Goal: Transaction & Acquisition: Purchase product/service

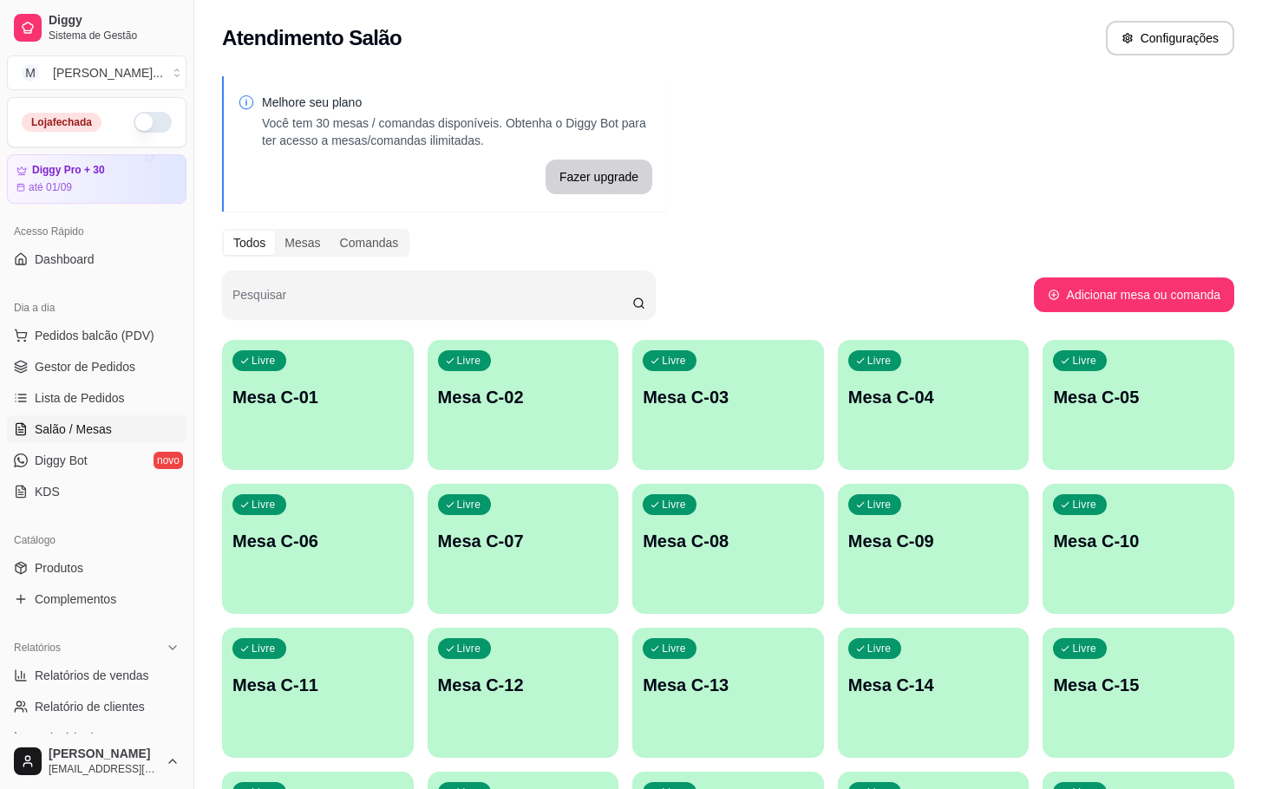
scroll to position [260, 0]
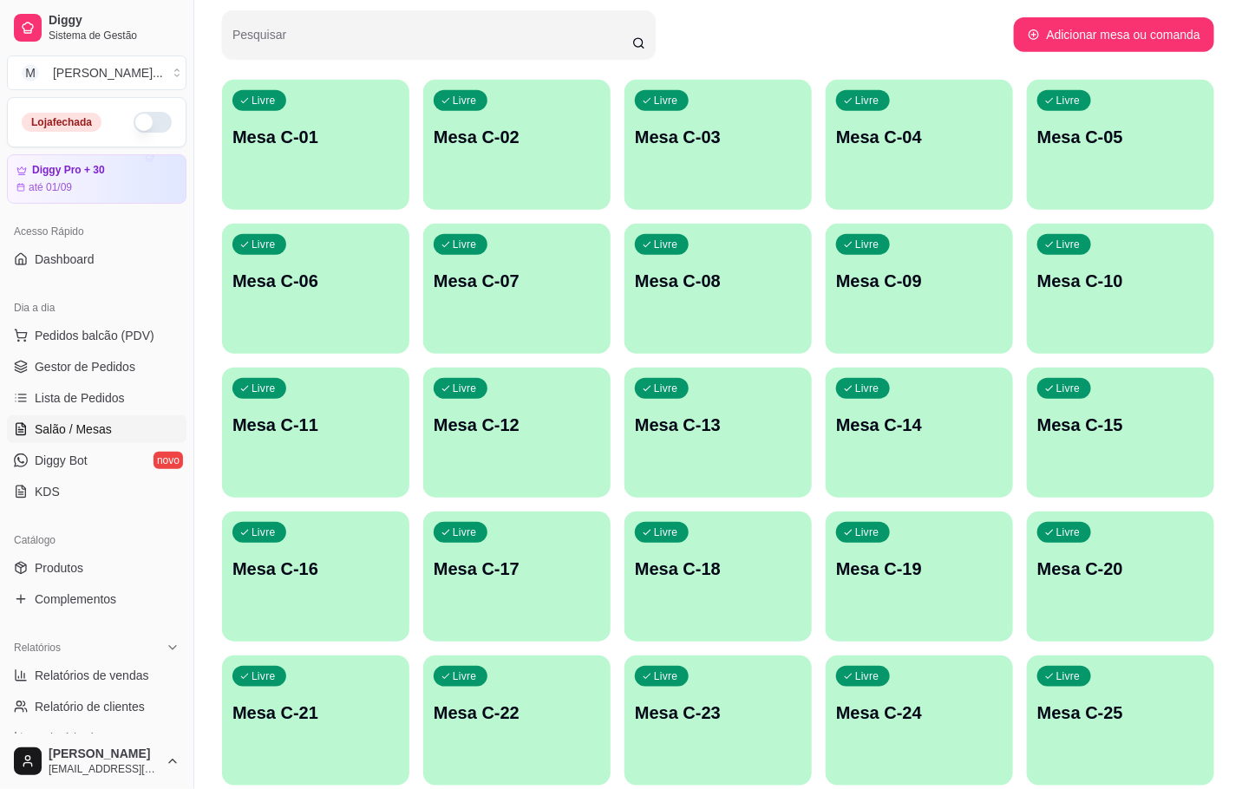
click at [414, 440] on div "Livre Mesa C-01 Livre Mesa C-02 Livre Mesa C-03 Livre Mesa C-04 Livre Mesa C-05…" at bounding box center [718, 505] width 992 height 850
click at [537, 461] on div "Livre Mesa C-12" at bounding box center [516, 422] width 187 height 109
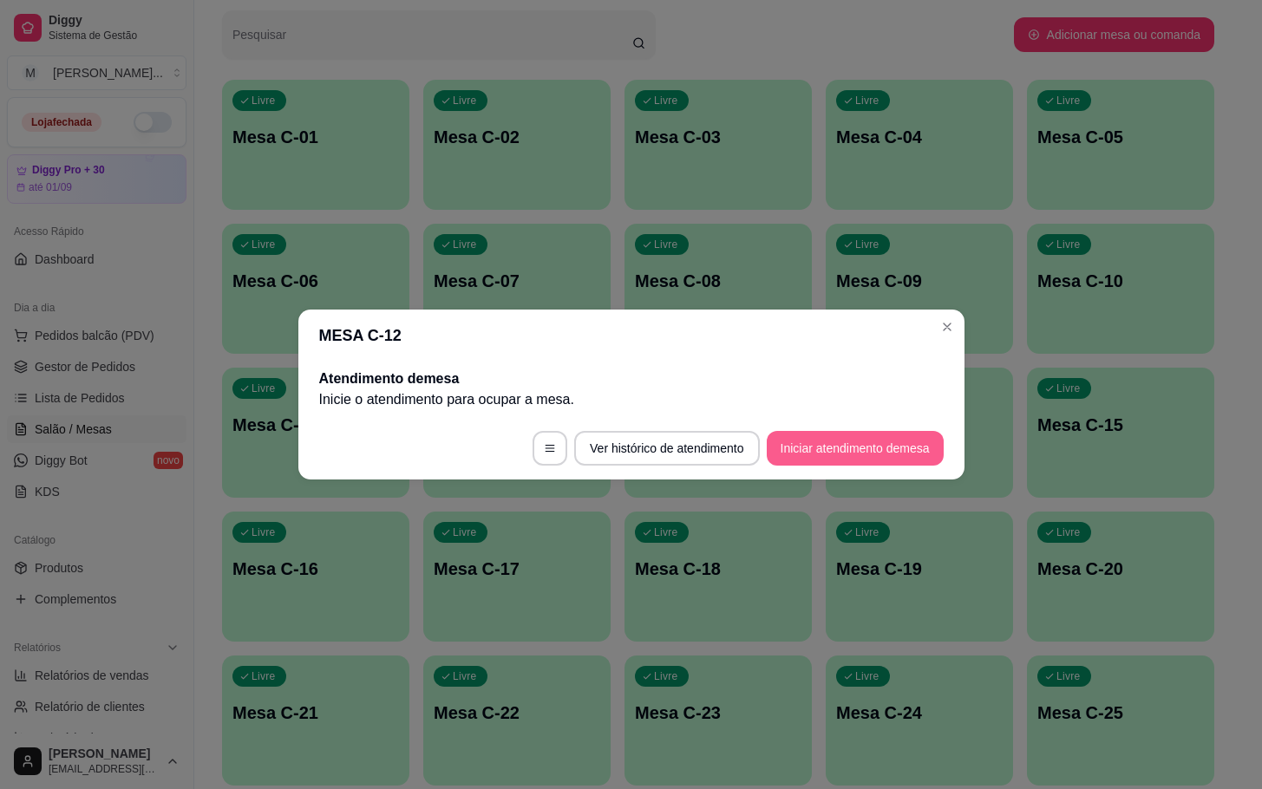
click at [810, 450] on button "Iniciar atendimento de mesa" at bounding box center [854, 448] width 177 height 35
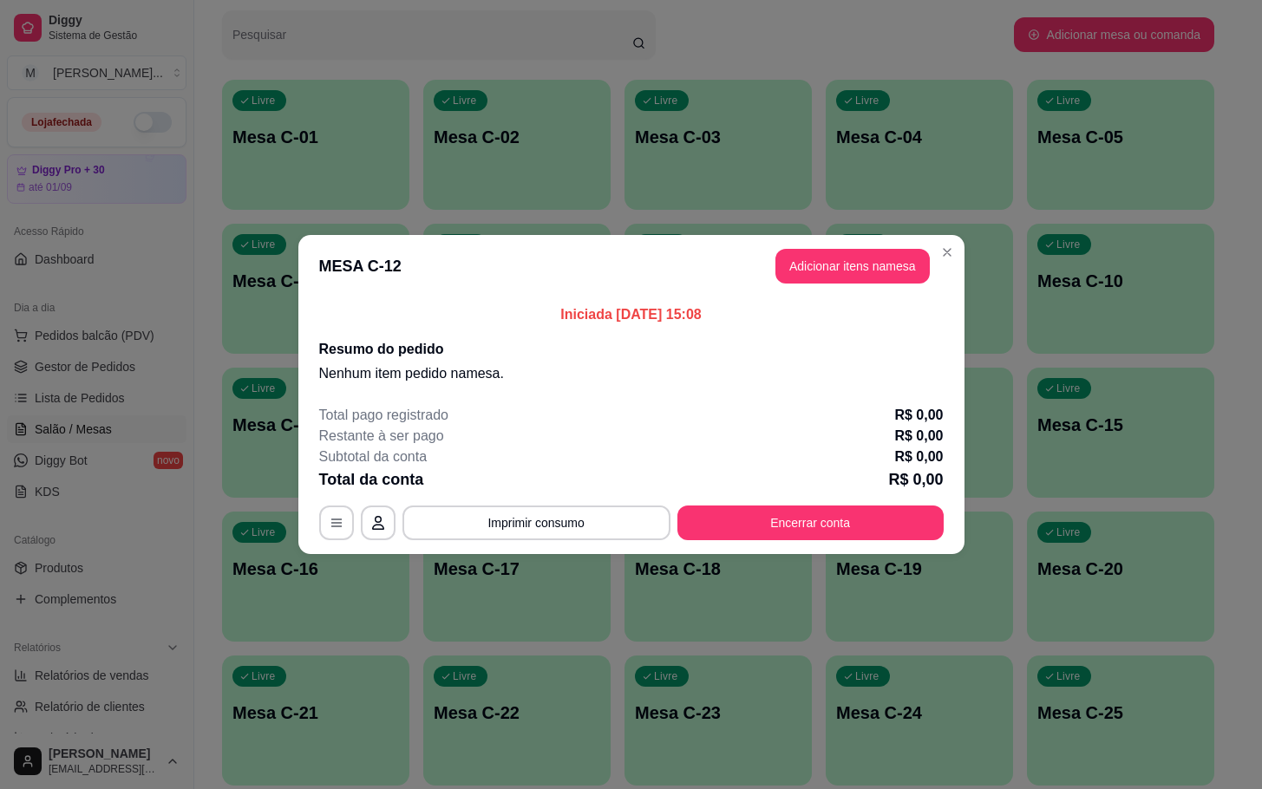
click at [830, 304] on p "Iniciada [DATE] 15:08" at bounding box center [631, 314] width 624 height 21
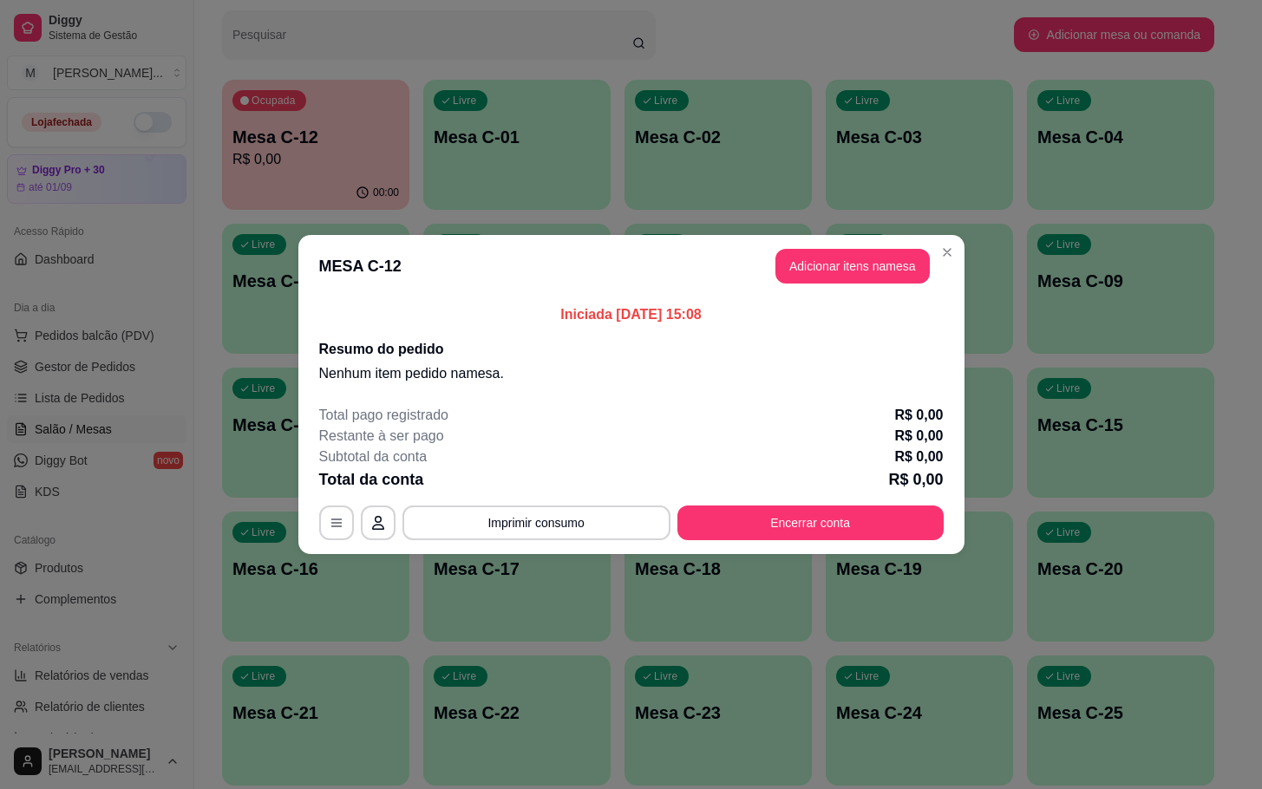
drag, startPoint x: 838, startPoint y: 295, endPoint x: 906, endPoint y: 248, distance: 83.0
click at [857, 284] on header "MESA C-12 Adicionar itens na mesa" at bounding box center [631, 266] width 666 height 62
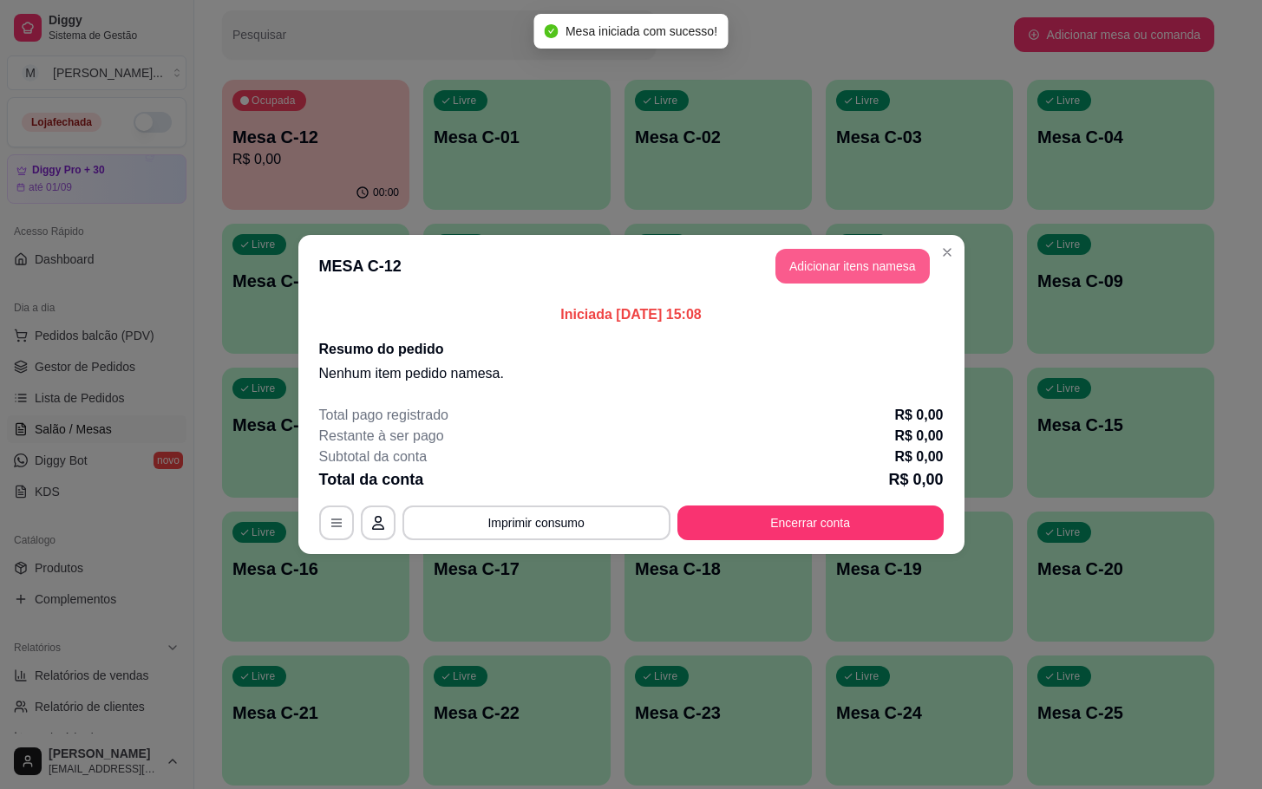
click at [908, 249] on button "Adicionar itens na mesa" at bounding box center [852, 266] width 154 height 35
click at [845, 274] on button "Adicionar itens na mesa" at bounding box center [852, 267] width 149 height 34
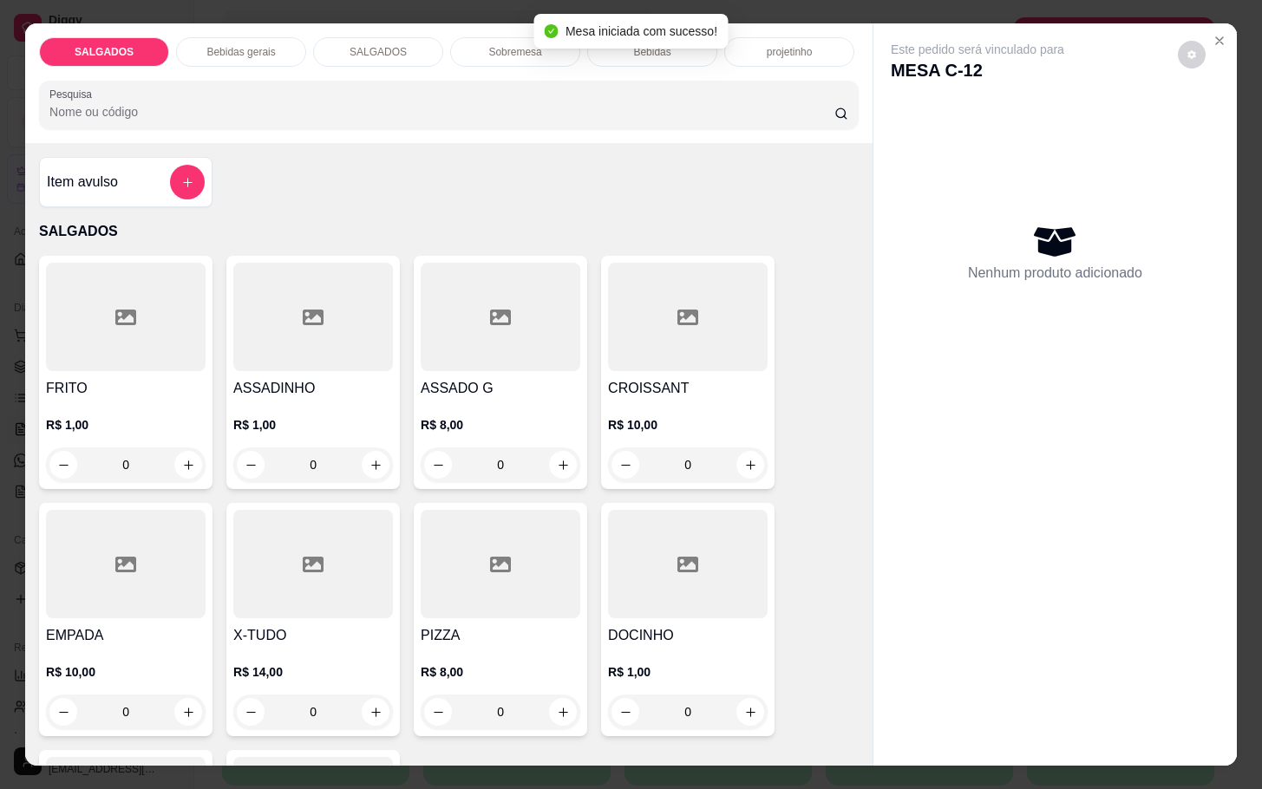
click at [154, 355] on div at bounding box center [126, 317] width 160 height 108
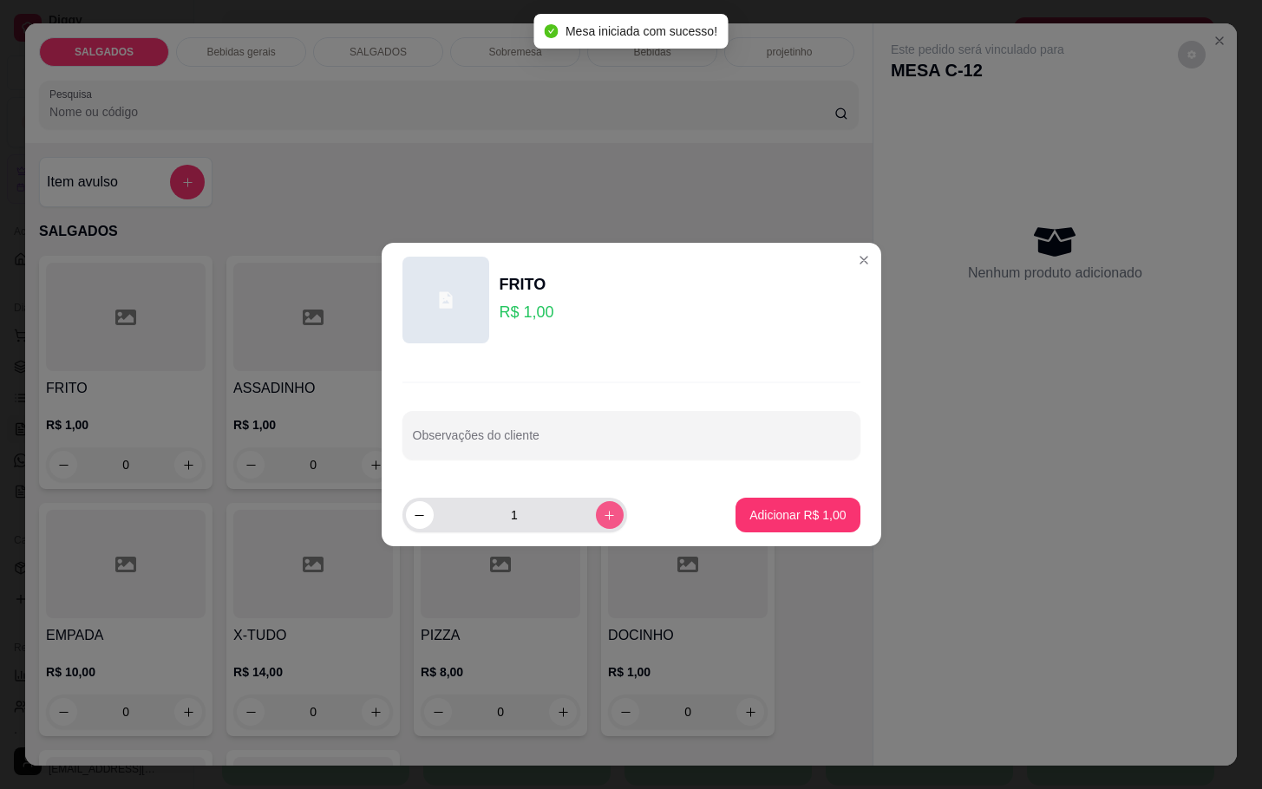
click at [603, 515] on icon "increase-product-quantity" at bounding box center [609, 515] width 13 height 13
click at [606, 515] on button "increase-product-quantity" at bounding box center [610, 515] width 28 height 28
type input "3"
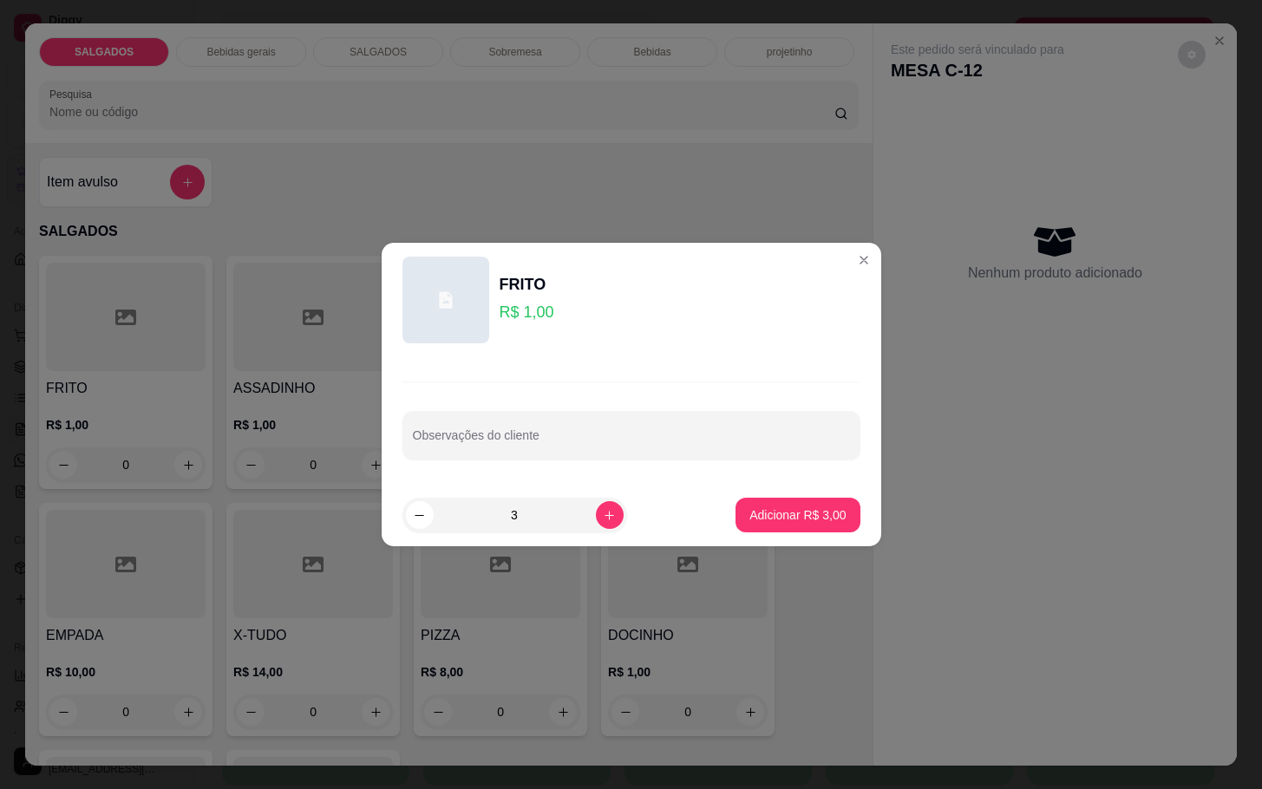
click at [844, 486] on footer "3 Adicionar R$ 3,00" at bounding box center [630, 515] width 499 height 62
click at [779, 518] on p "Adicionar R$ 3,00" at bounding box center [798, 514] width 94 height 16
type input "3"
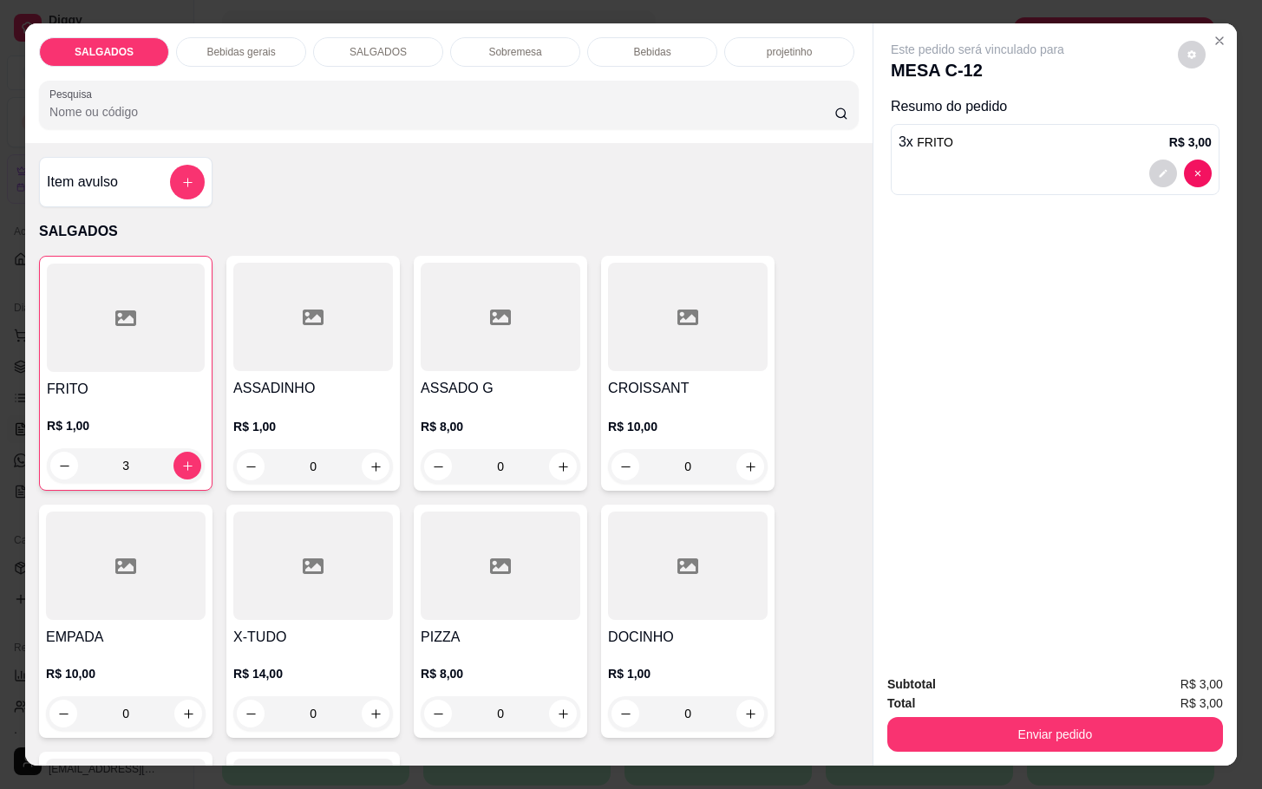
click at [974, 724] on button "Enviar pedido" at bounding box center [1055, 734] width 336 height 35
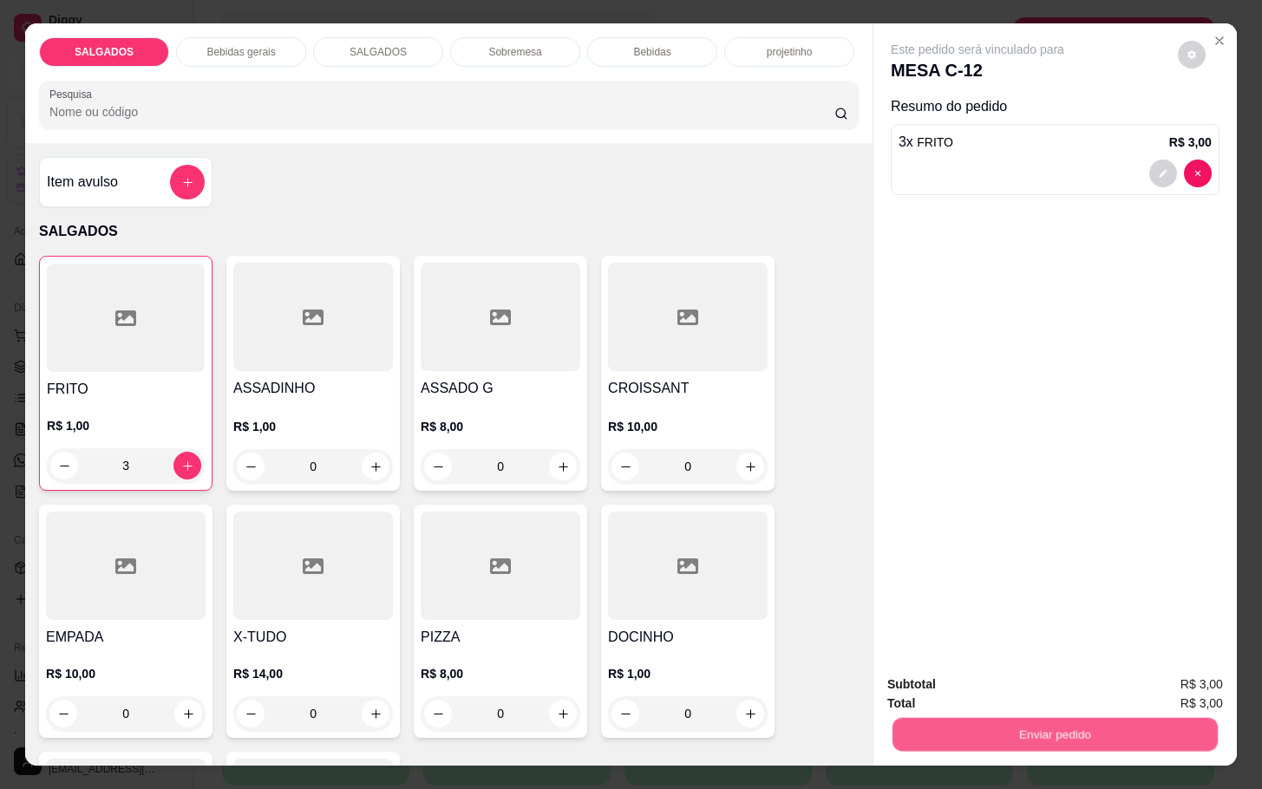
click at [955, 685] on button "Não registrar e enviar pedido" at bounding box center [994, 682] width 180 height 33
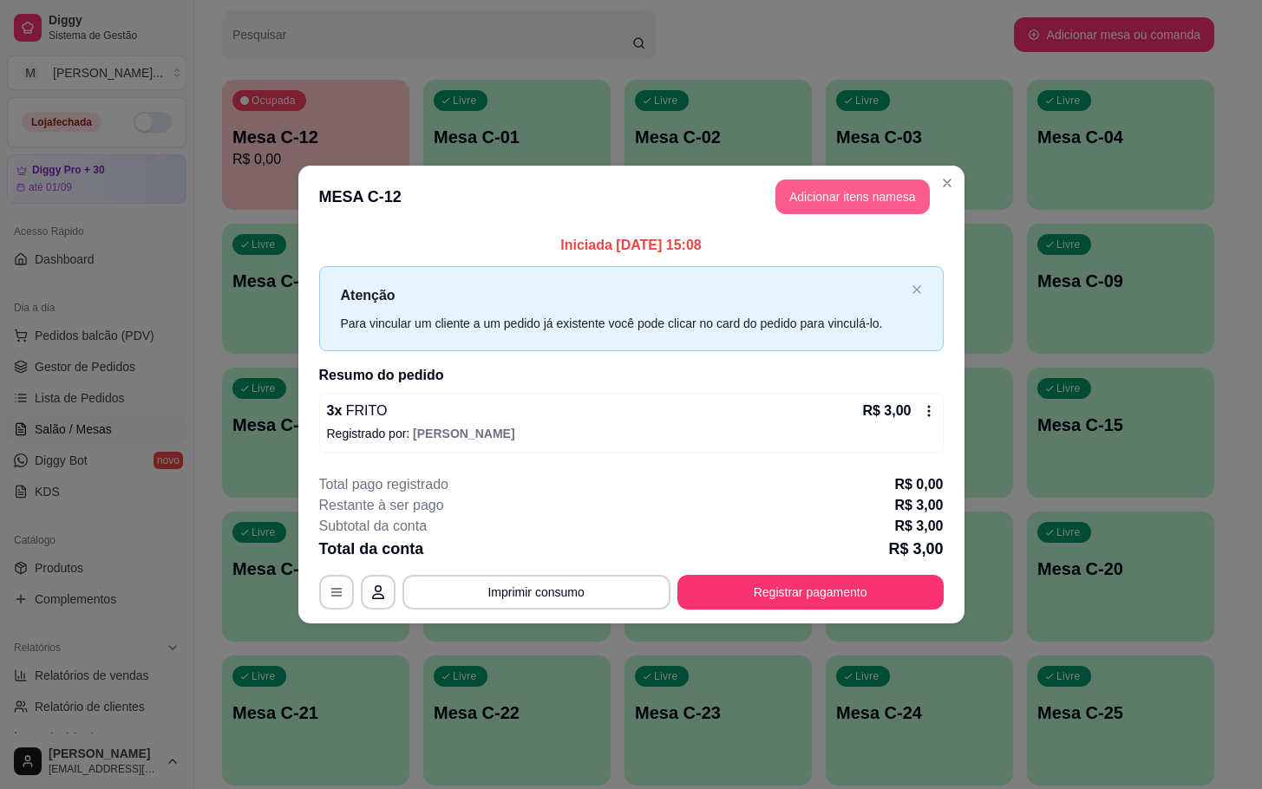
click at [893, 206] on button "Adicionar itens na mesa" at bounding box center [852, 196] width 154 height 35
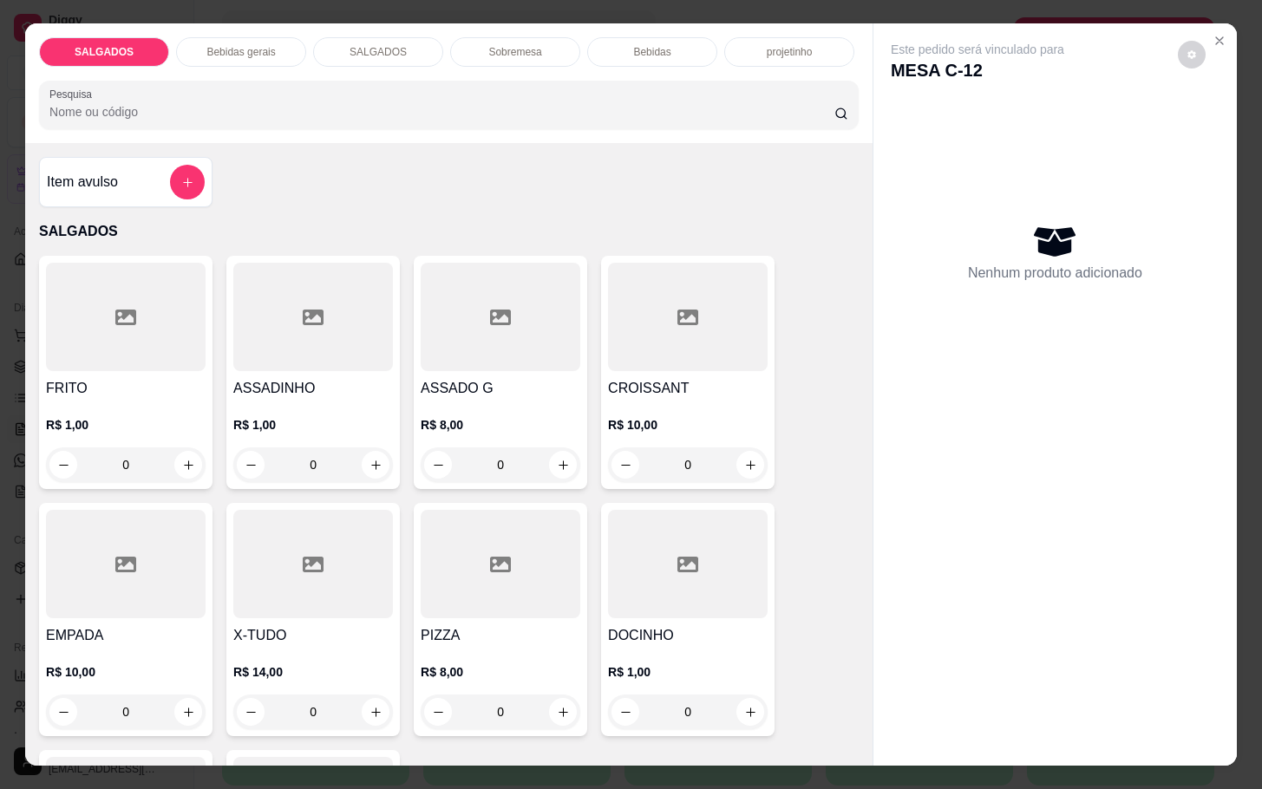
click at [250, 58] on div "SALGADOS Bebidas gerais SALGADOS Sobremesa Bebidas projetinho Pesquisa" at bounding box center [448, 83] width 847 height 120
click at [256, 57] on div "Bebidas gerais" at bounding box center [241, 51] width 130 height 29
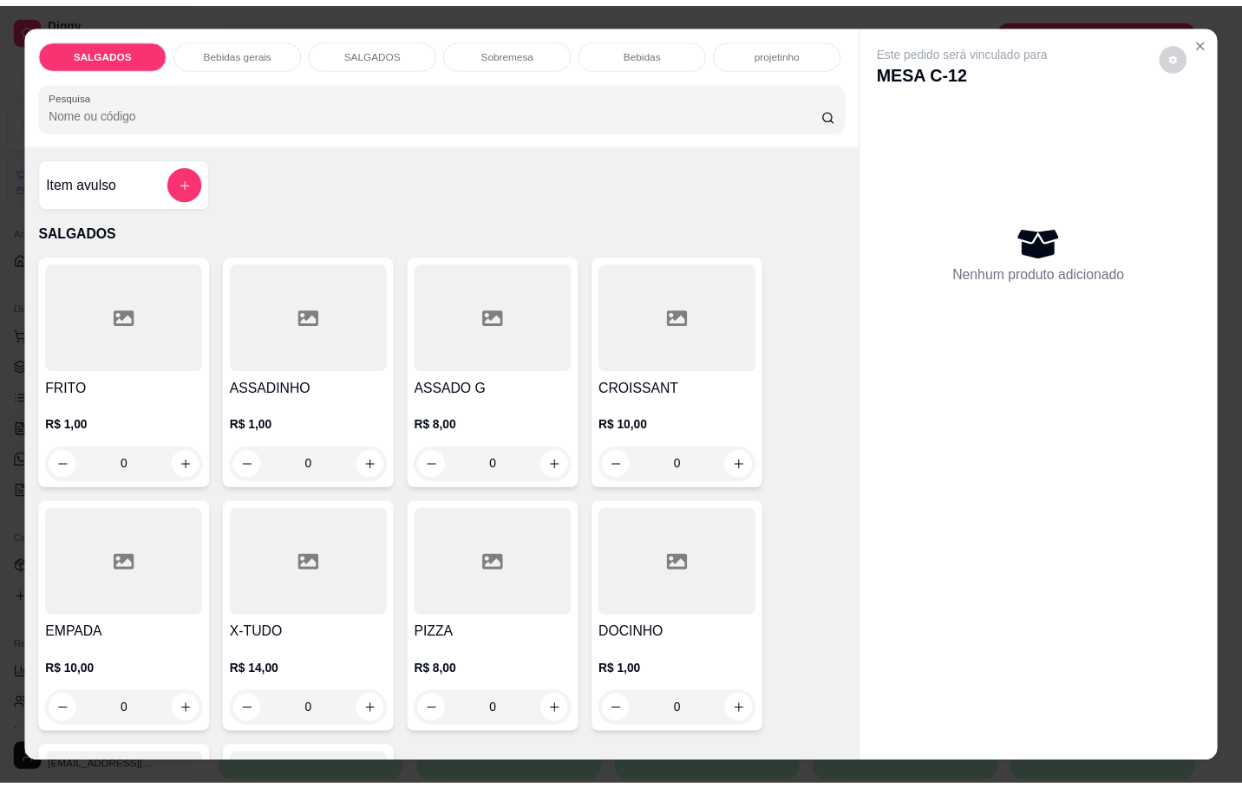
scroll to position [42, 0]
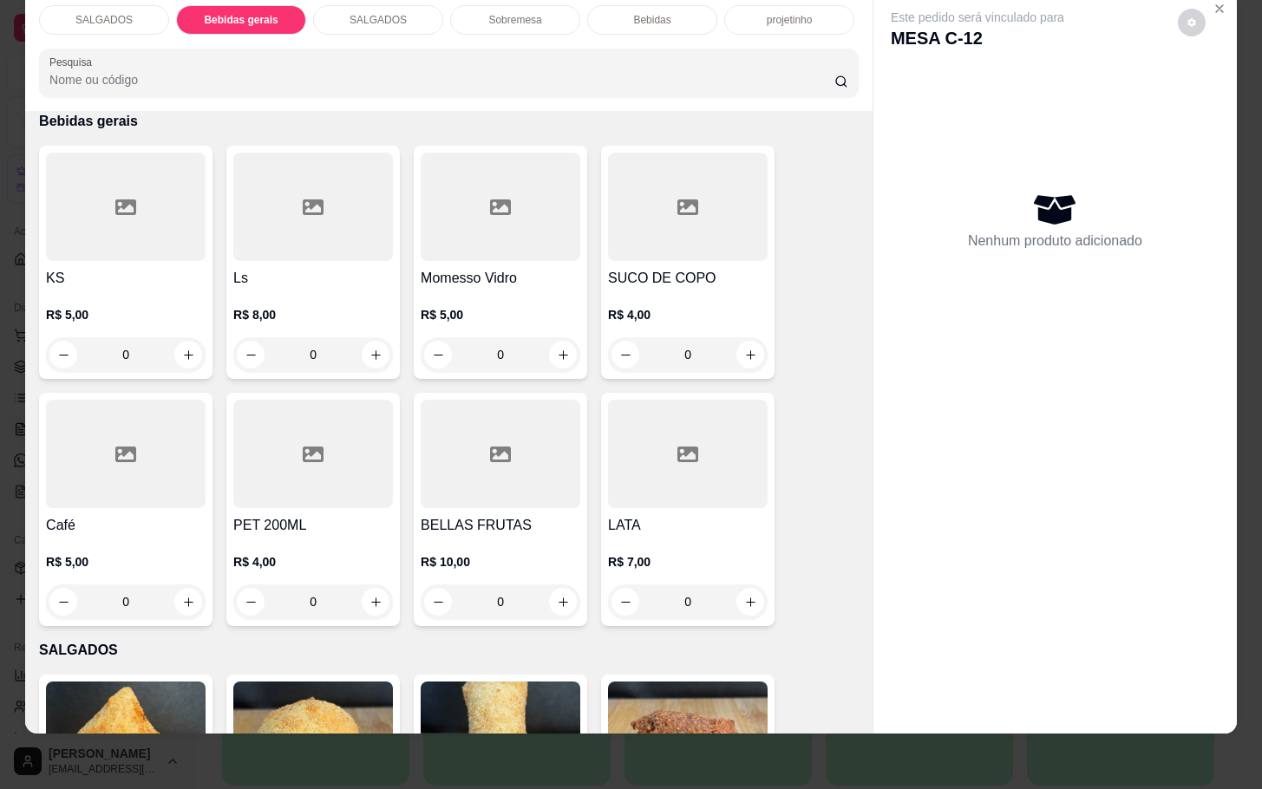
click at [693, 268] on h4 "SUCO DE COPO" at bounding box center [688, 278] width 160 height 21
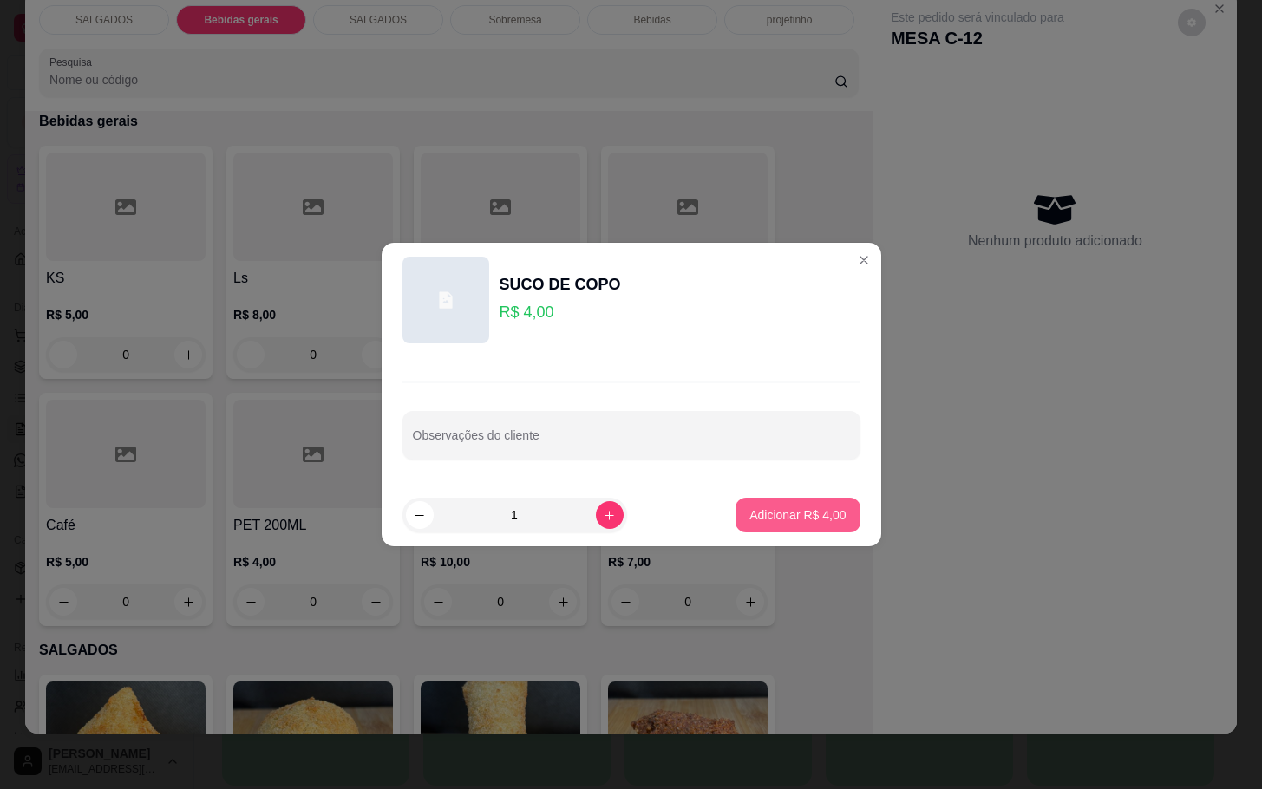
click at [749, 515] on p "Adicionar R$ 4,00" at bounding box center [797, 514] width 96 height 17
type input "1"
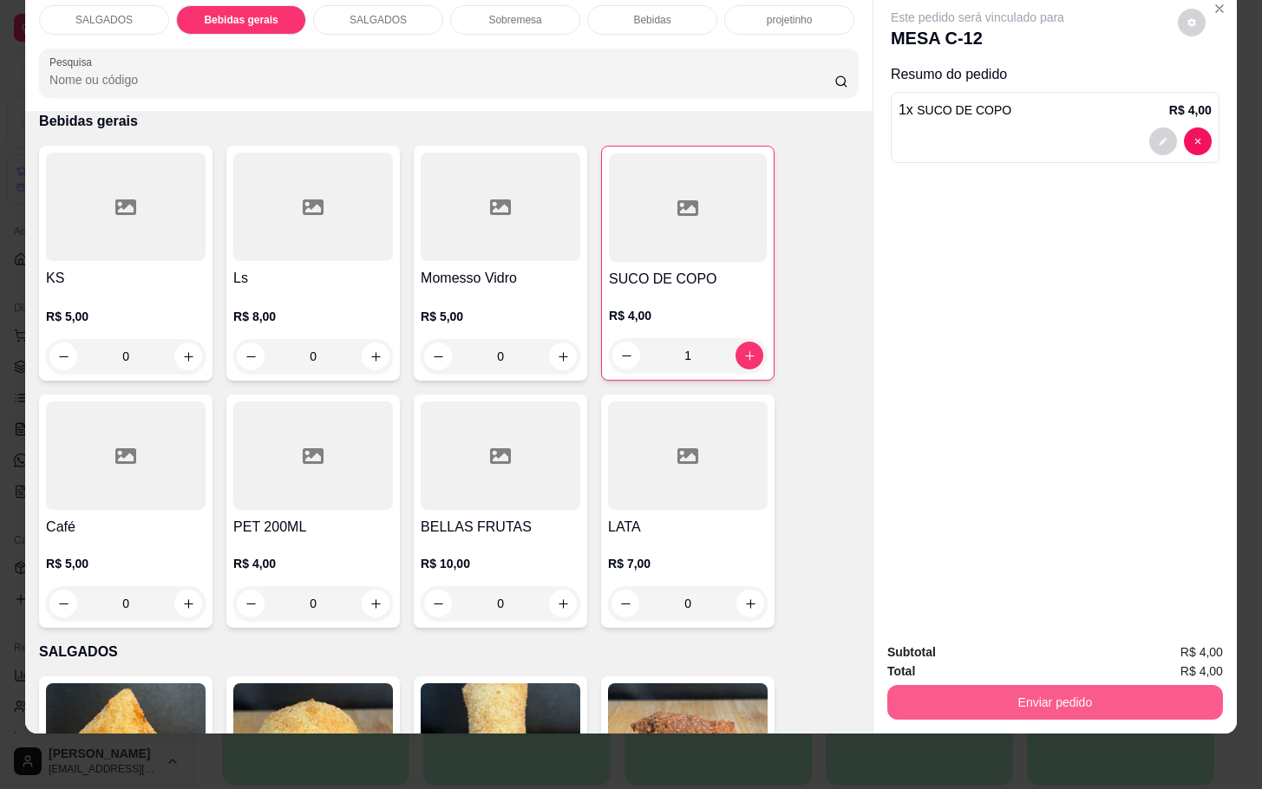
click at [1043, 695] on button "Enviar pedido" at bounding box center [1055, 702] width 336 height 35
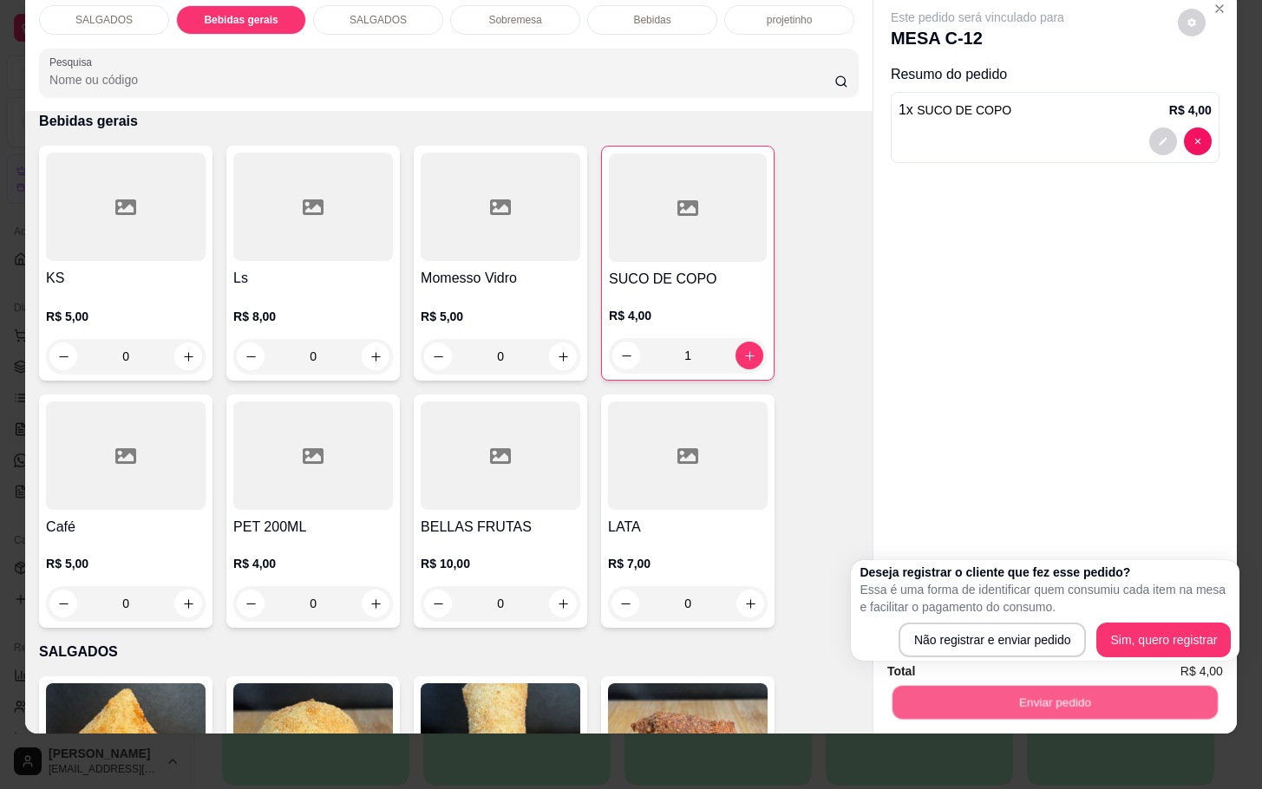
click at [1031, 685] on button "Enviar pedido" at bounding box center [1054, 702] width 325 height 34
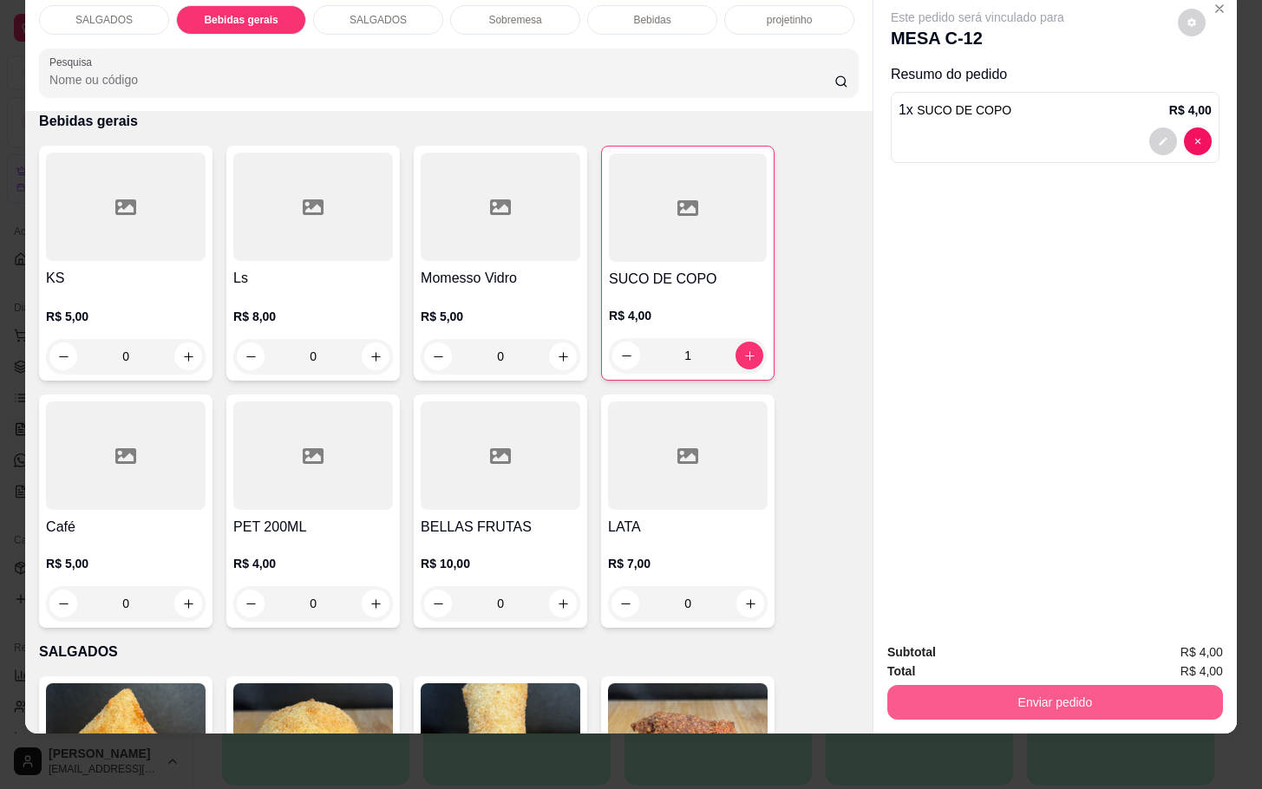
click at [1114, 629] on div "Subtotal R$ 4,00 Total R$ 4,00 Enviar pedido" at bounding box center [1054, 681] width 363 height 105
click at [1086, 698] on button "Enviar pedido" at bounding box center [1055, 702] width 336 height 35
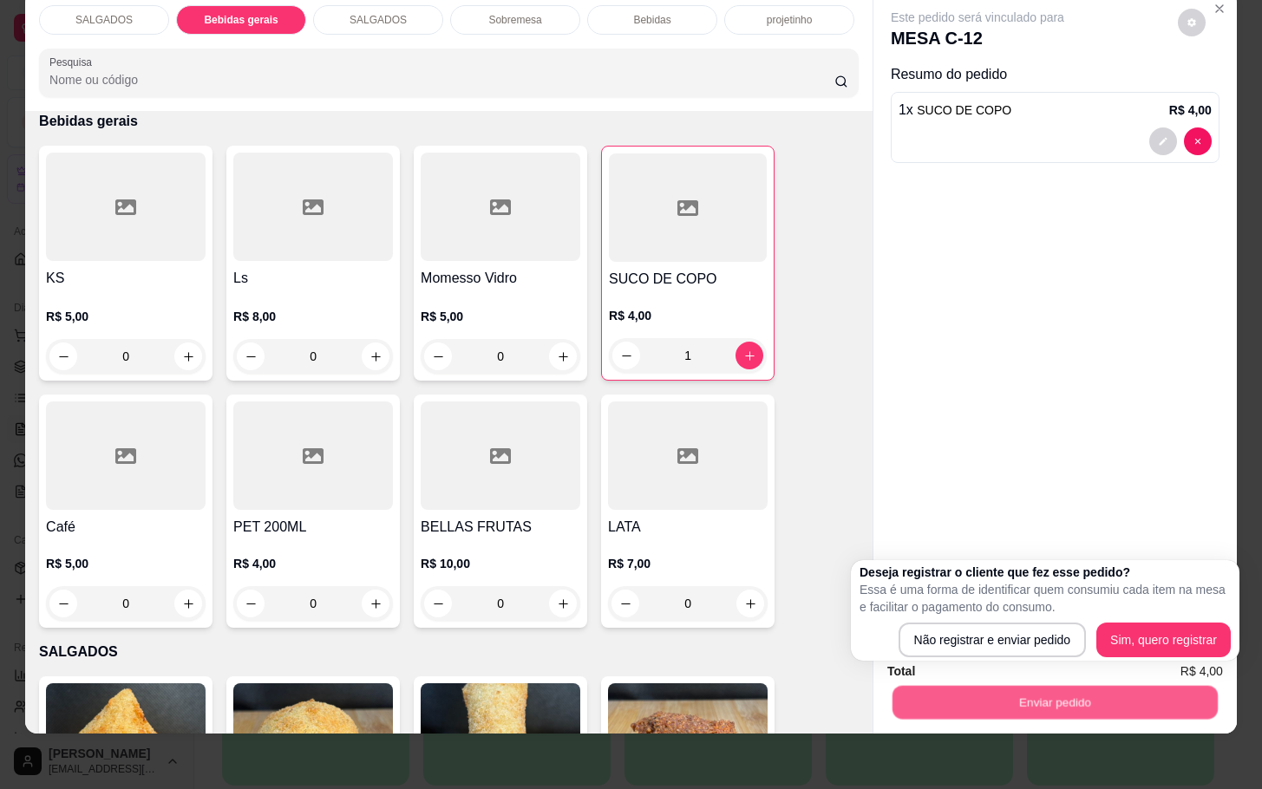
click at [1108, 681] on div "Enviar pedido" at bounding box center [1055, 700] width 336 height 39
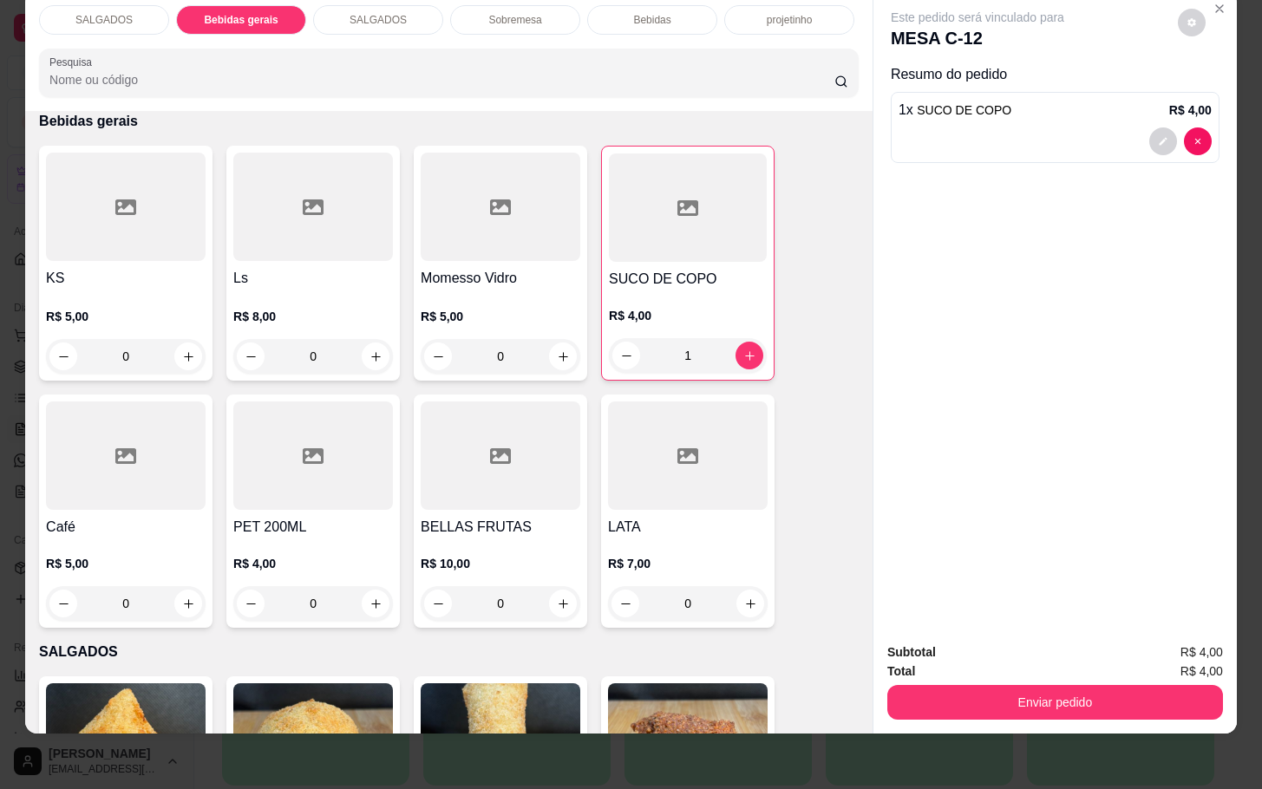
click at [1079, 662] on div "Total R$ 4,00" at bounding box center [1055, 671] width 336 height 19
drag, startPoint x: 1093, startPoint y: 649, endPoint x: 1093, endPoint y: 662, distance: 13.0
click at [1093, 662] on div "Total R$ 4,00" at bounding box center [1055, 671] width 336 height 19
click at [1095, 681] on div "Enviar pedido" at bounding box center [1055, 700] width 336 height 39
click at [1095, 685] on button "Enviar pedido" at bounding box center [1055, 702] width 336 height 35
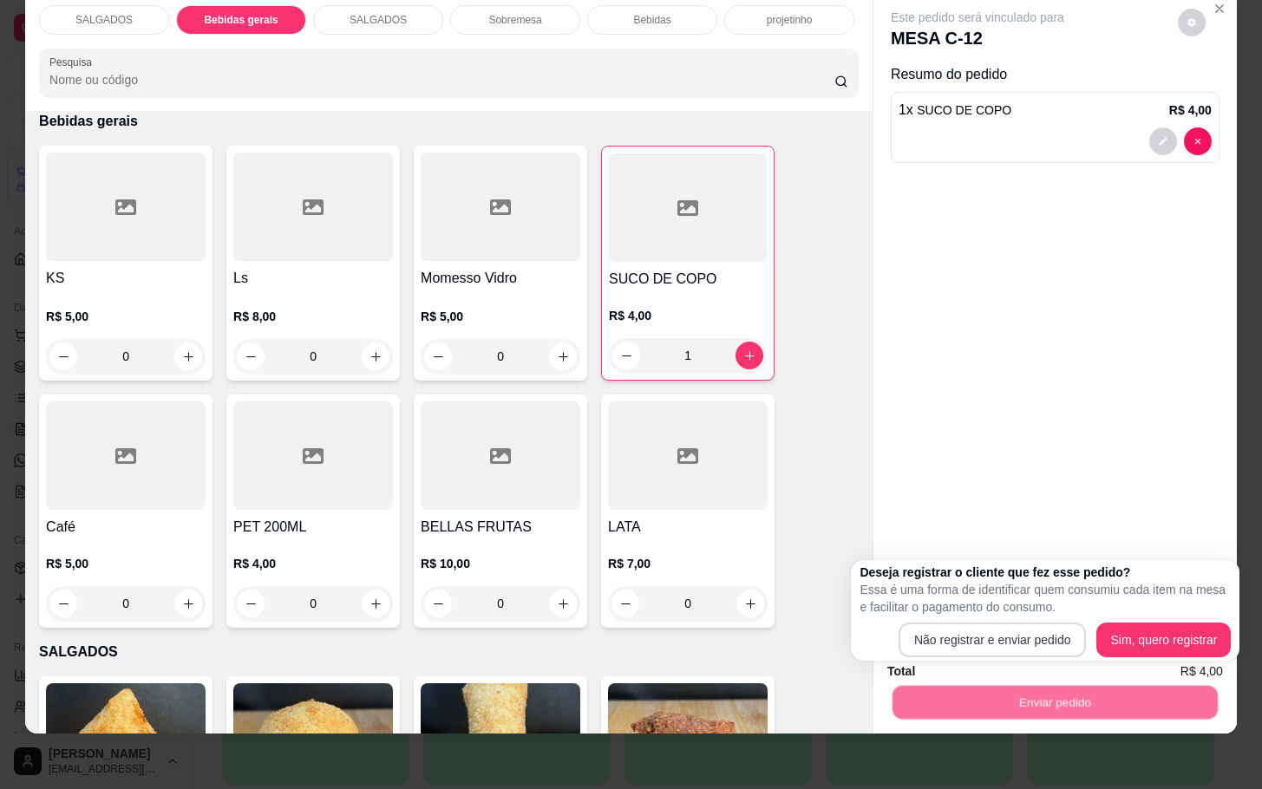
click at [1073, 619] on div "Deseja registrar o cliente que fez esse pedido? Essa é uma forma de identificar…" at bounding box center [1044, 611] width 371 height 94
click at [1061, 629] on button "Não registrar e enviar pedido" at bounding box center [992, 640] width 182 height 34
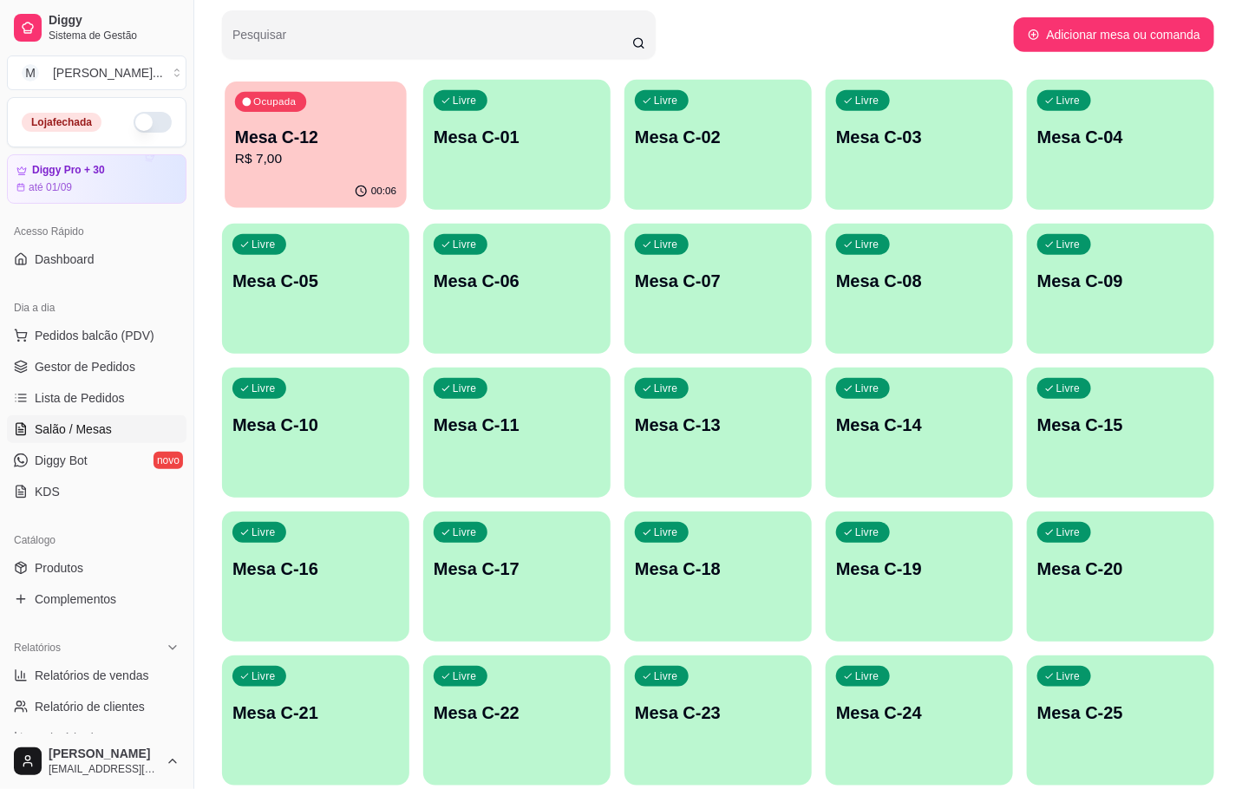
click at [347, 170] on div "Ocupada Mesa C-12 R$ 7,00" at bounding box center [316, 129] width 182 height 94
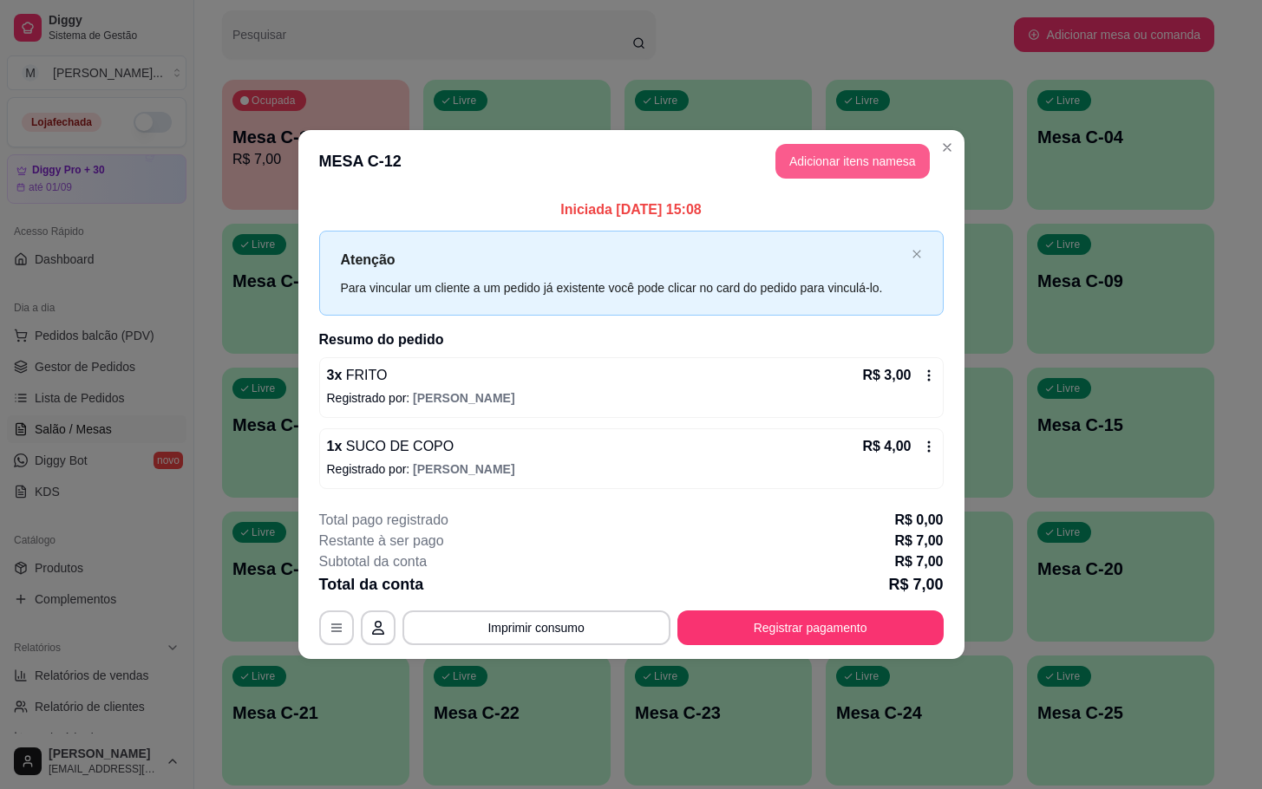
click at [901, 156] on button "Adicionar itens na mesa" at bounding box center [852, 161] width 154 height 35
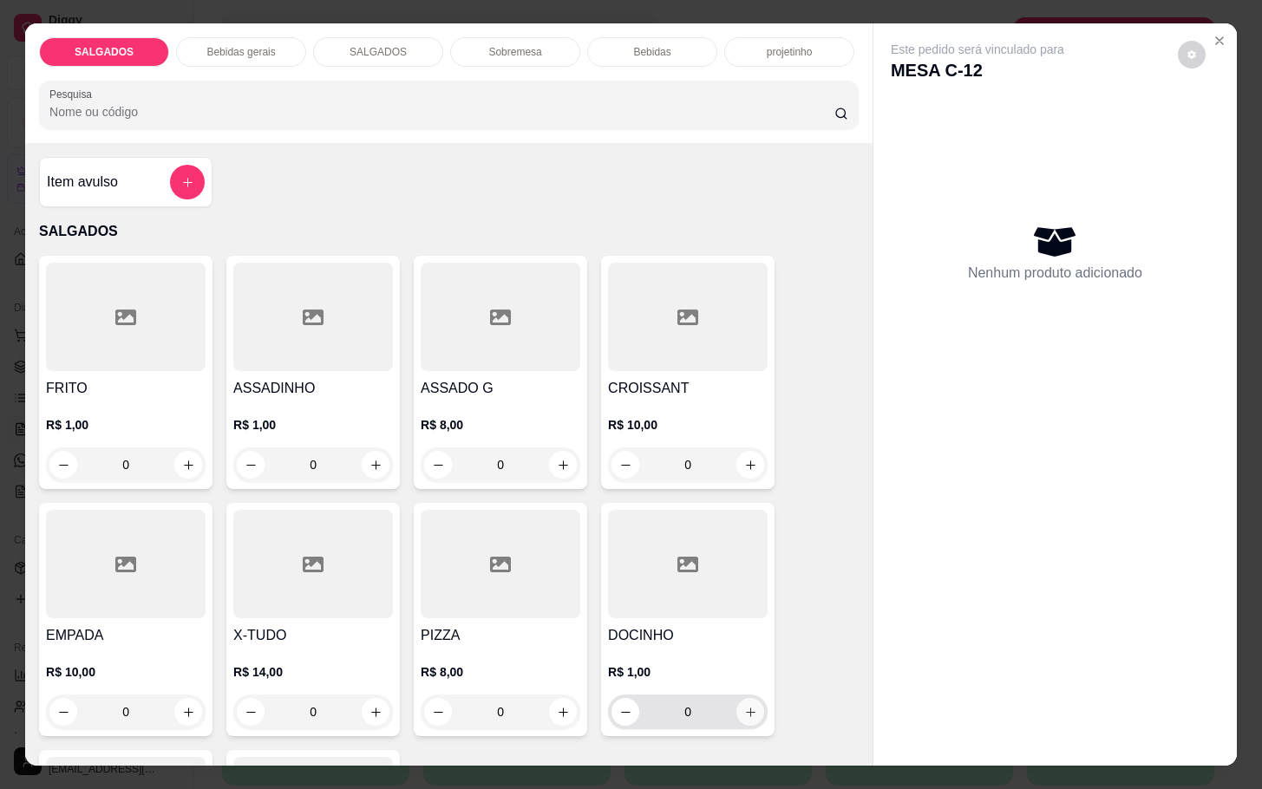
click at [744, 706] on icon "increase-product-quantity" at bounding box center [750, 712] width 13 height 13
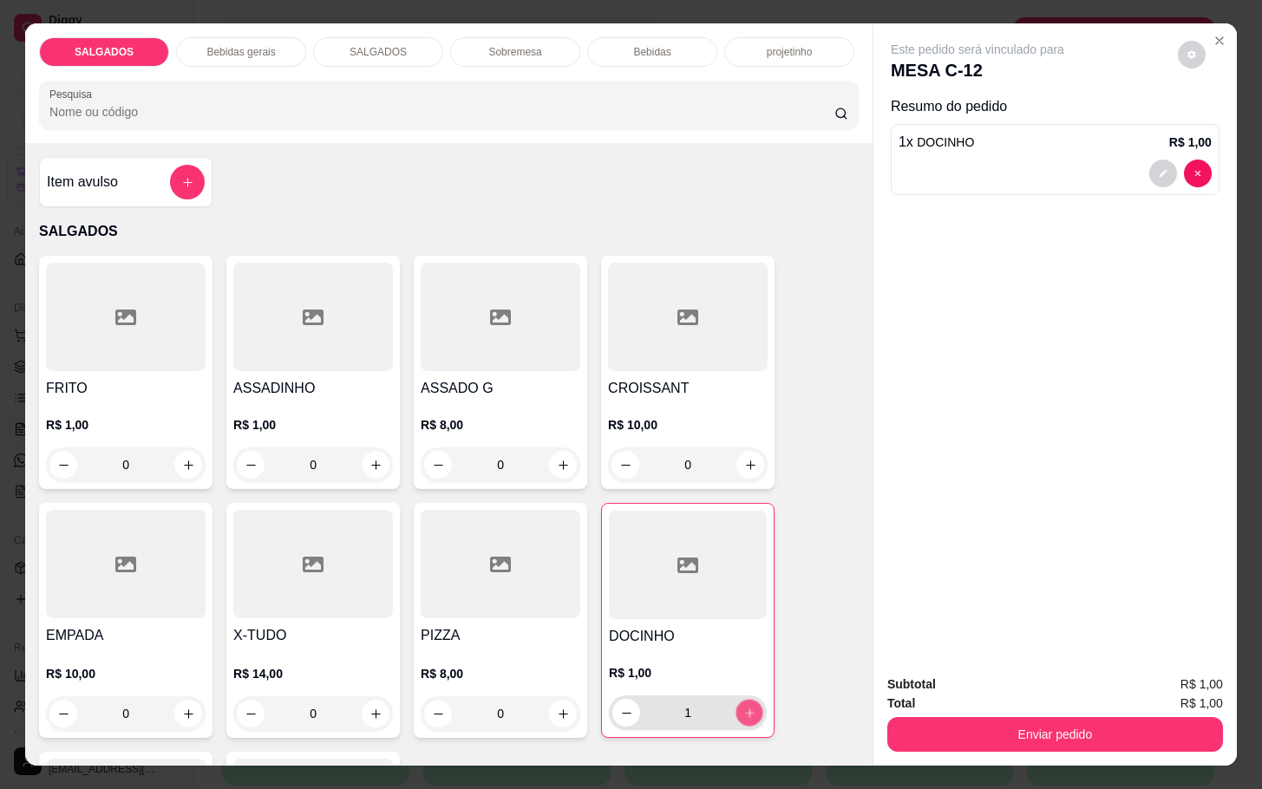
click at [736, 700] on button "increase-product-quantity" at bounding box center [749, 713] width 27 height 27
type input "3"
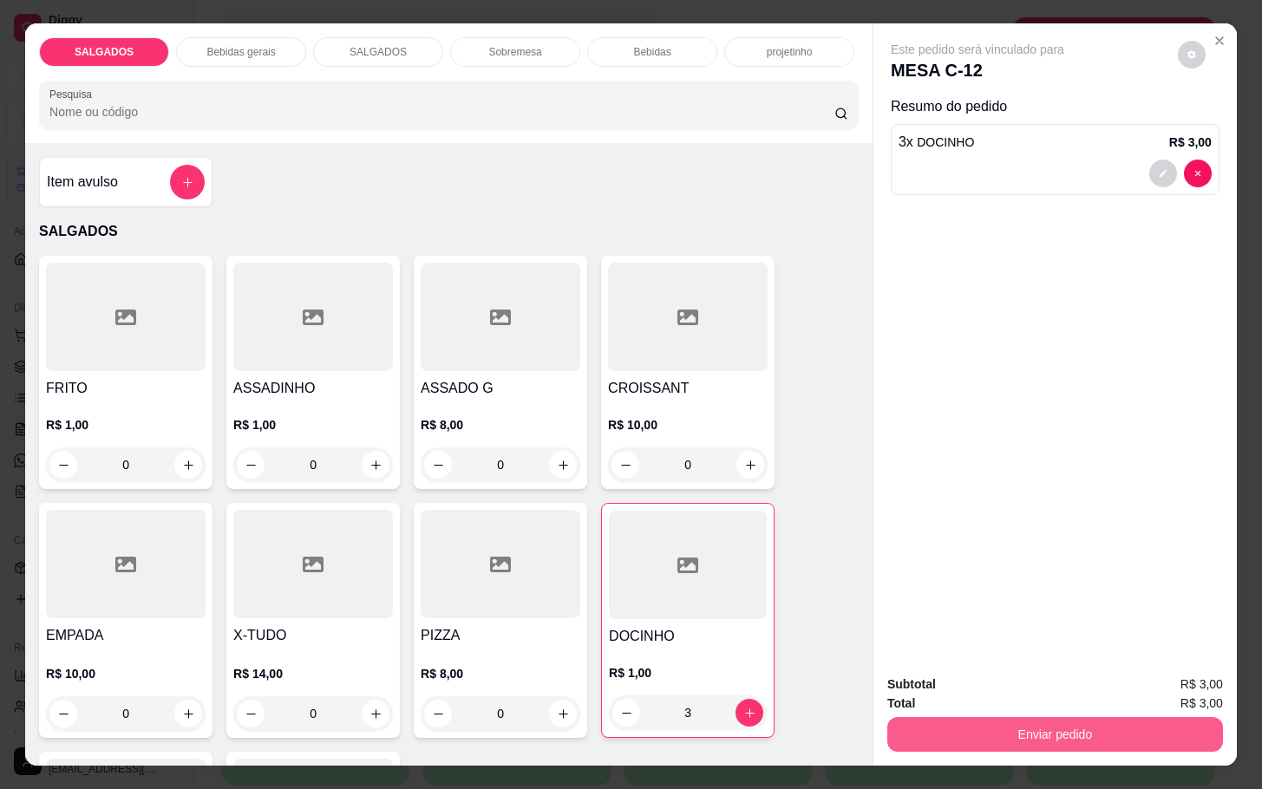
click at [1010, 727] on button "Enviar pedido" at bounding box center [1055, 734] width 336 height 35
click at [1022, 690] on button "Não registrar e enviar pedido" at bounding box center [994, 682] width 180 height 33
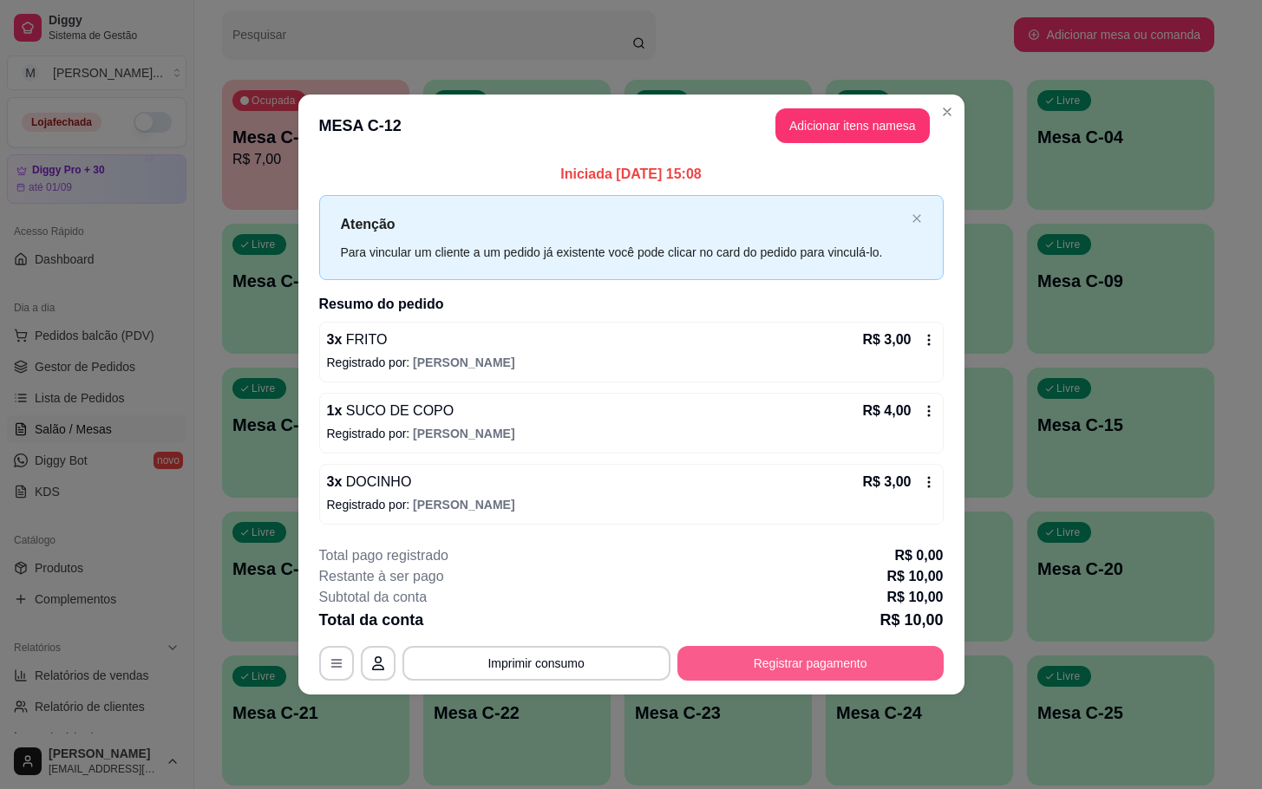
click at [786, 651] on button "Registrar pagamento" at bounding box center [810, 663] width 266 height 35
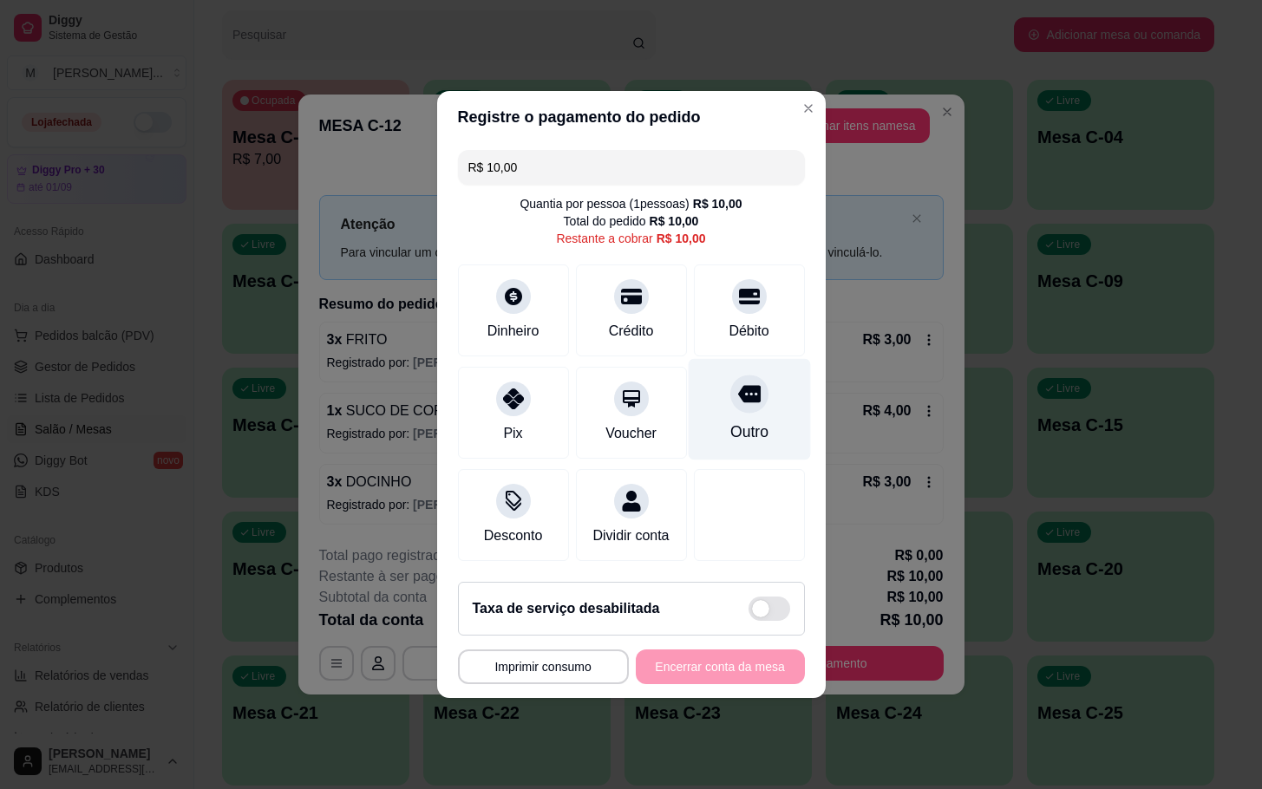
click at [757, 417] on div "Outro" at bounding box center [749, 409] width 122 height 101
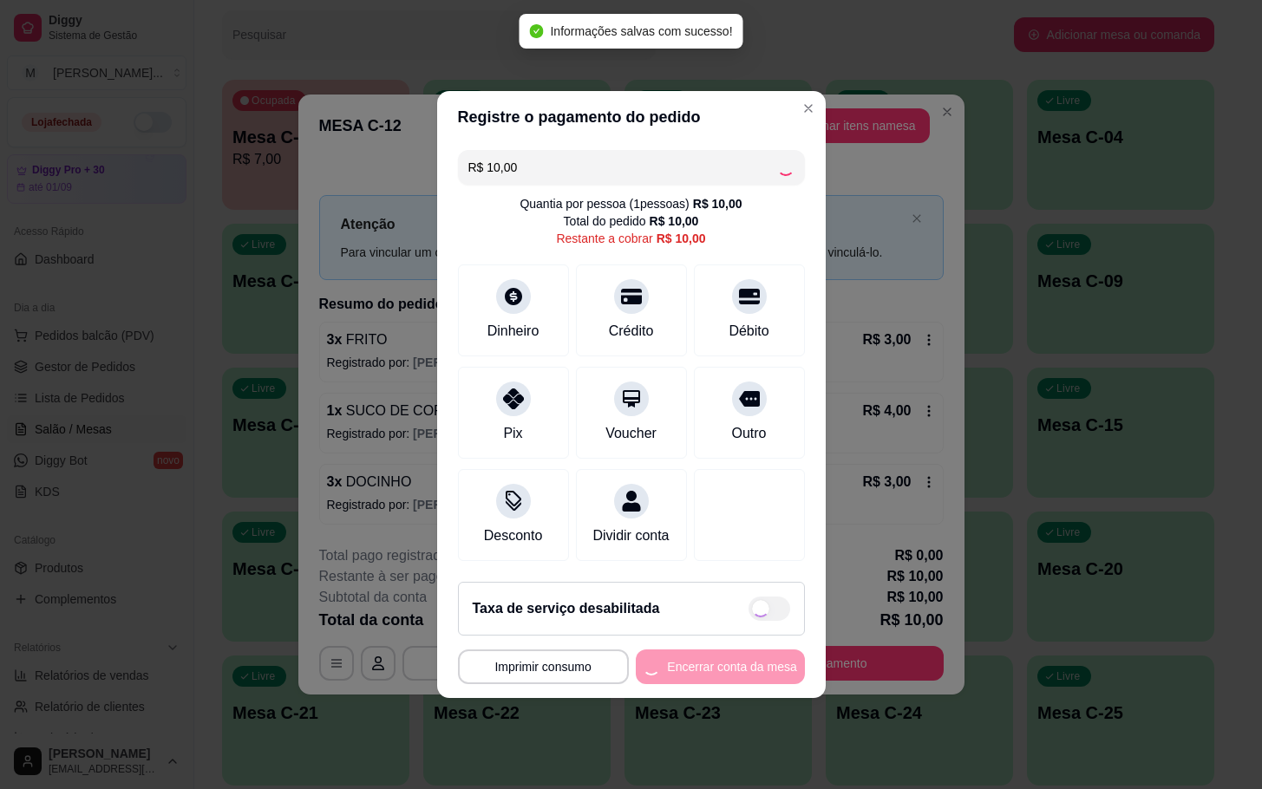
type input "R$ 0,00"
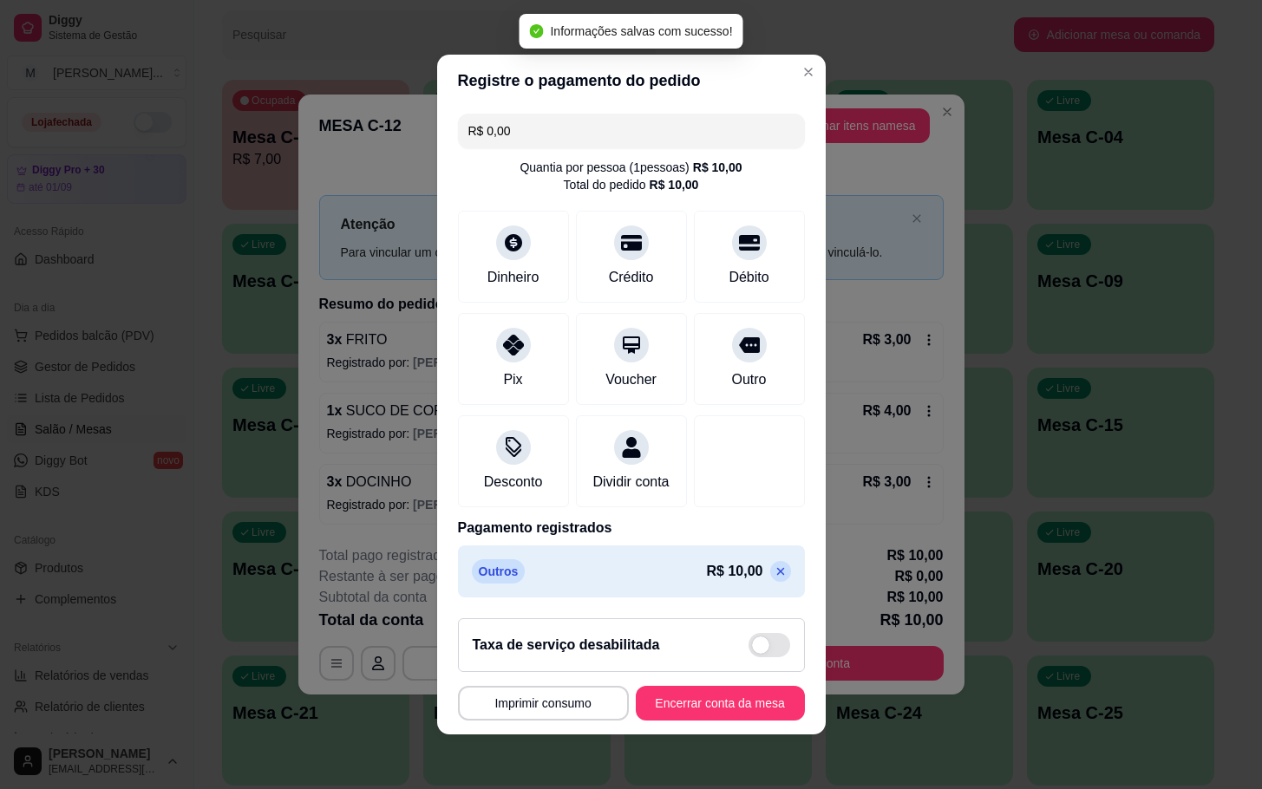
drag, startPoint x: 744, startPoint y: 734, endPoint x: 726, endPoint y: 734, distance: 18.2
click at [734, 734] on footer "**********" at bounding box center [631, 669] width 388 height 130
click at [716, 721] on button "Encerrar conta da mesa" at bounding box center [720, 704] width 164 height 34
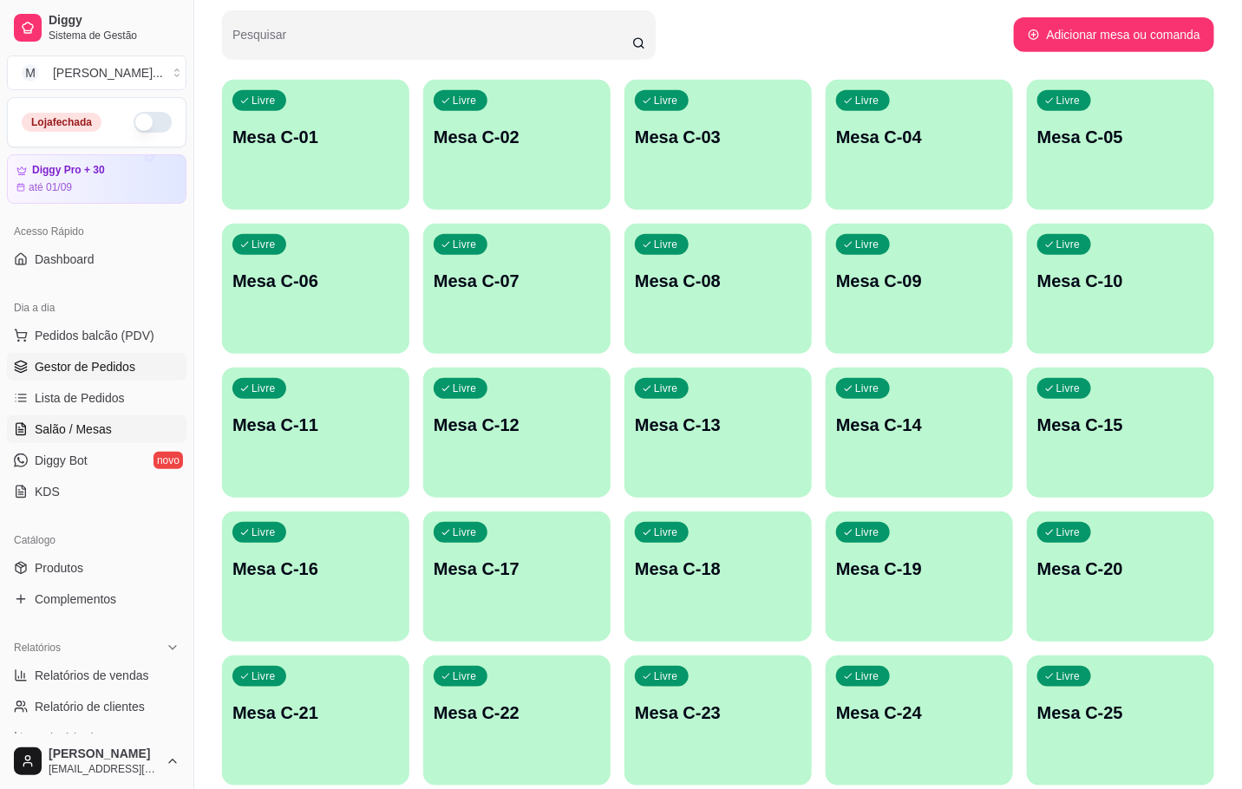
click at [57, 377] on link "Gestor de Pedidos" at bounding box center [96, 367] width 179 height 28
